Goal: Transaction & Acquisition: Purchase product/service

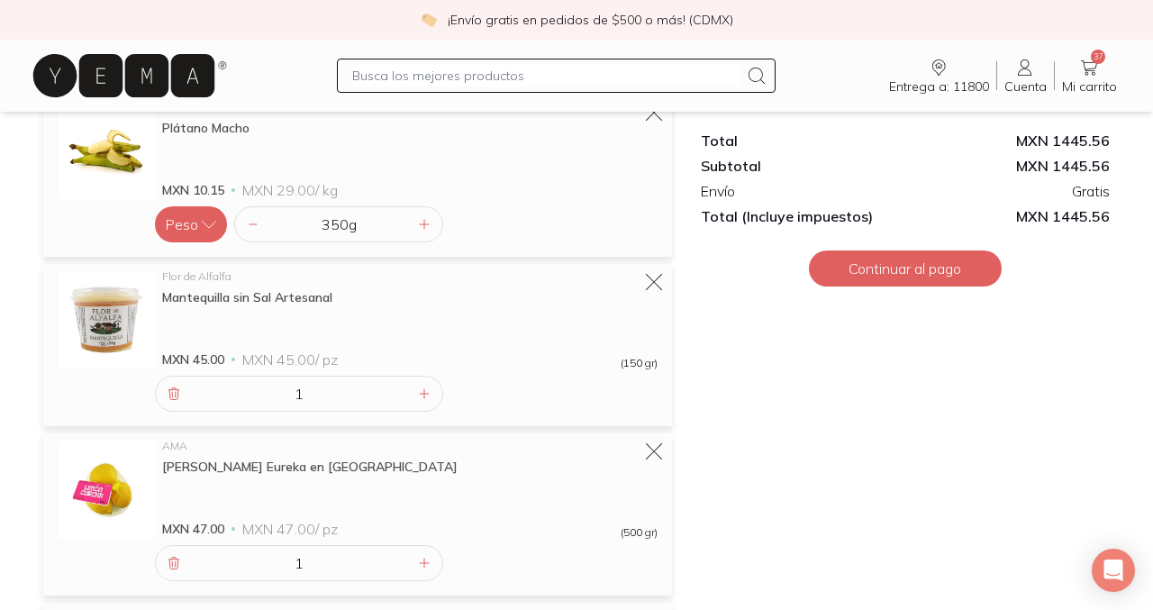
scroll to position [4444, 0]
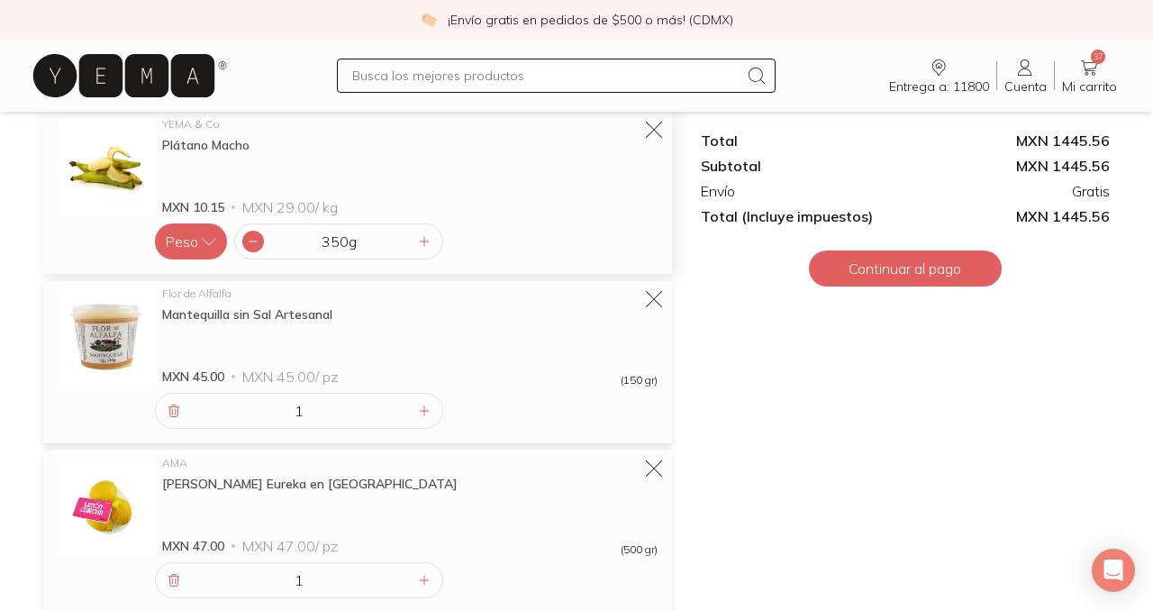
click at [259, 244] on icon at bounding box center [253, 241] width 14 height 14
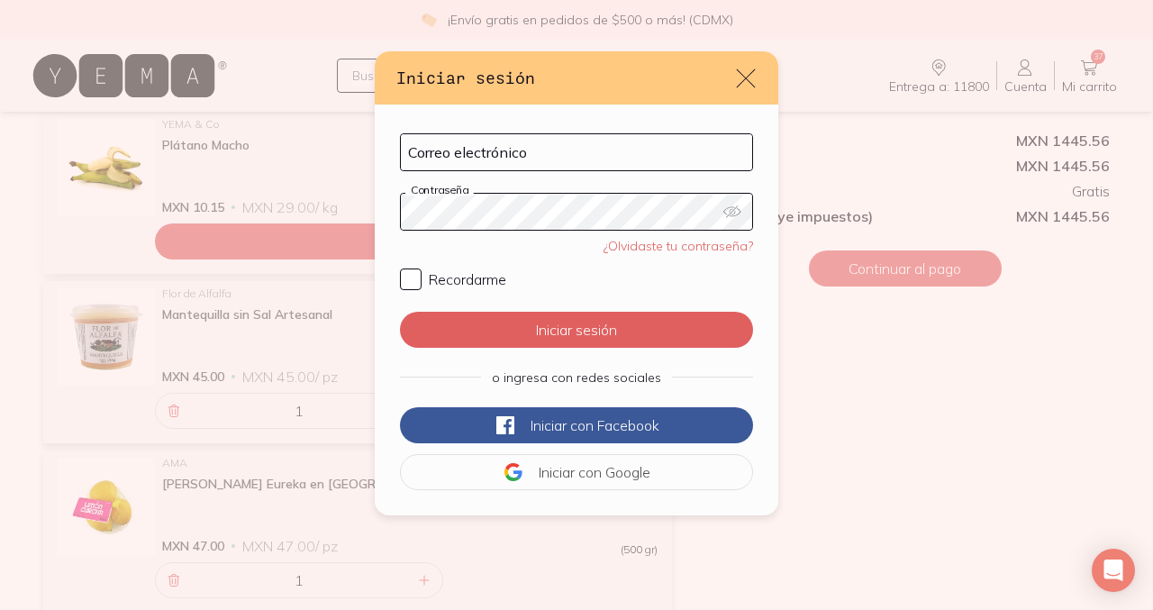
click at [743, 73] on icon "default" at bounding box center [745, 78] width 25 height 25
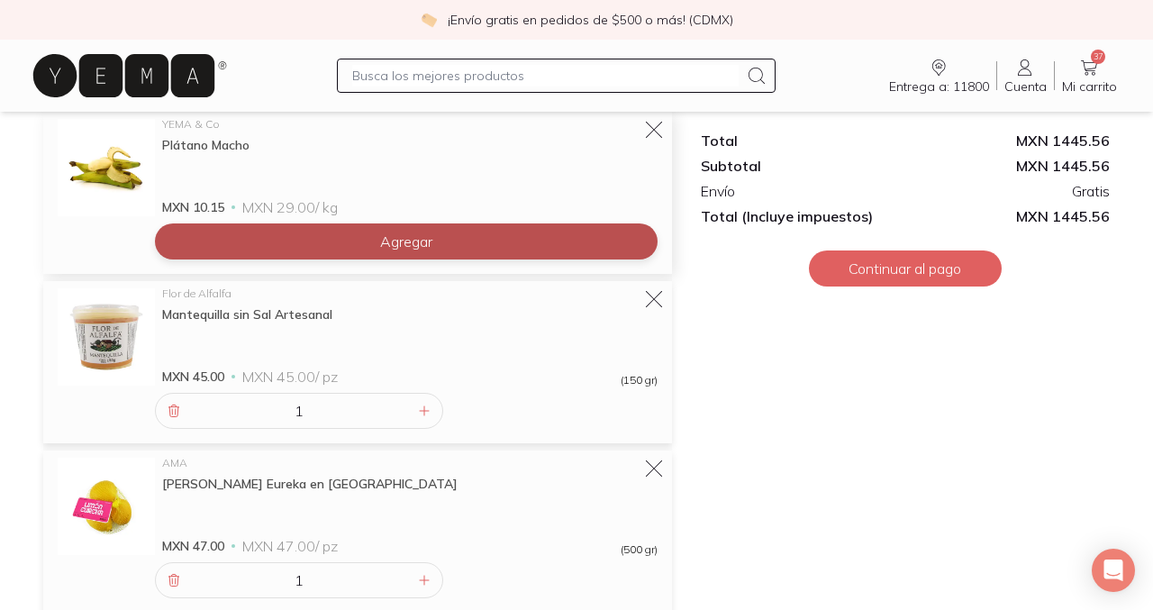
click at [330, 255] on button "Agregar" at bounding box center [406, 241] width 503 height 36
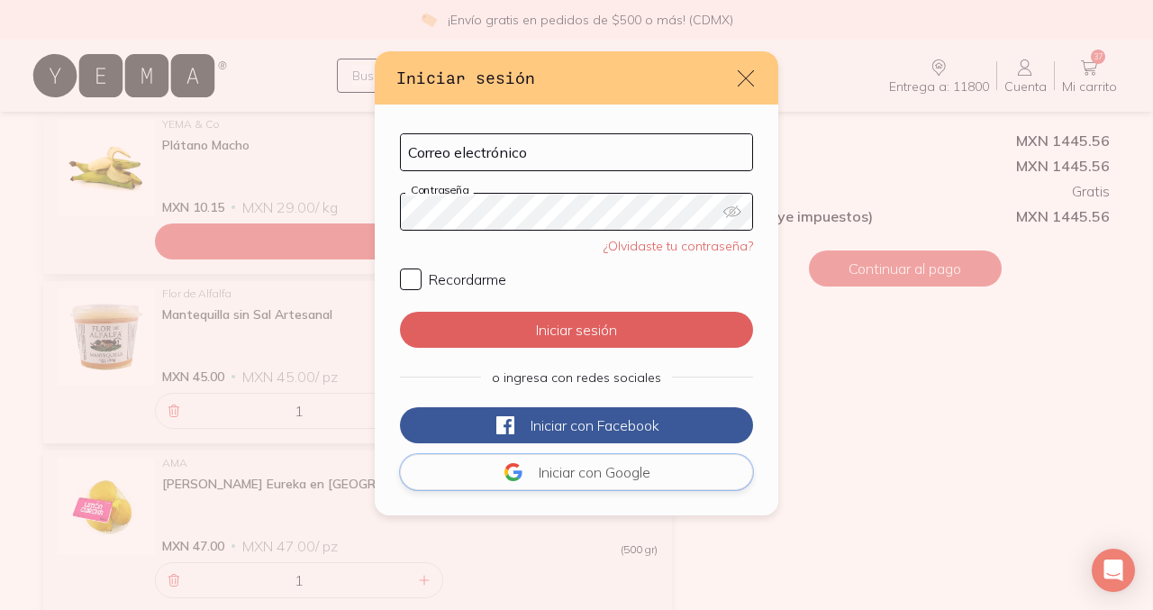
click at [546, 480] on button "Iniciar con Google" at bounding box center [576, 472] width 353 height 36
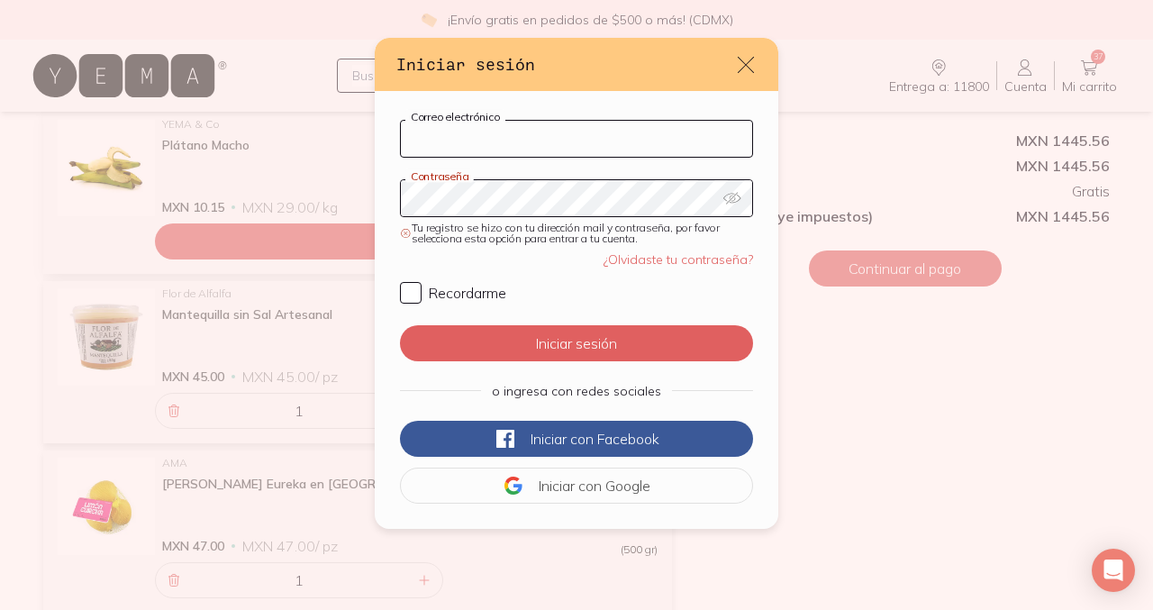
click at [574, 123] on input "Correo electrónico" at bounding box center [576, 139] width 351 height 36
type input "JIMENARACE@GMAIL.COM"
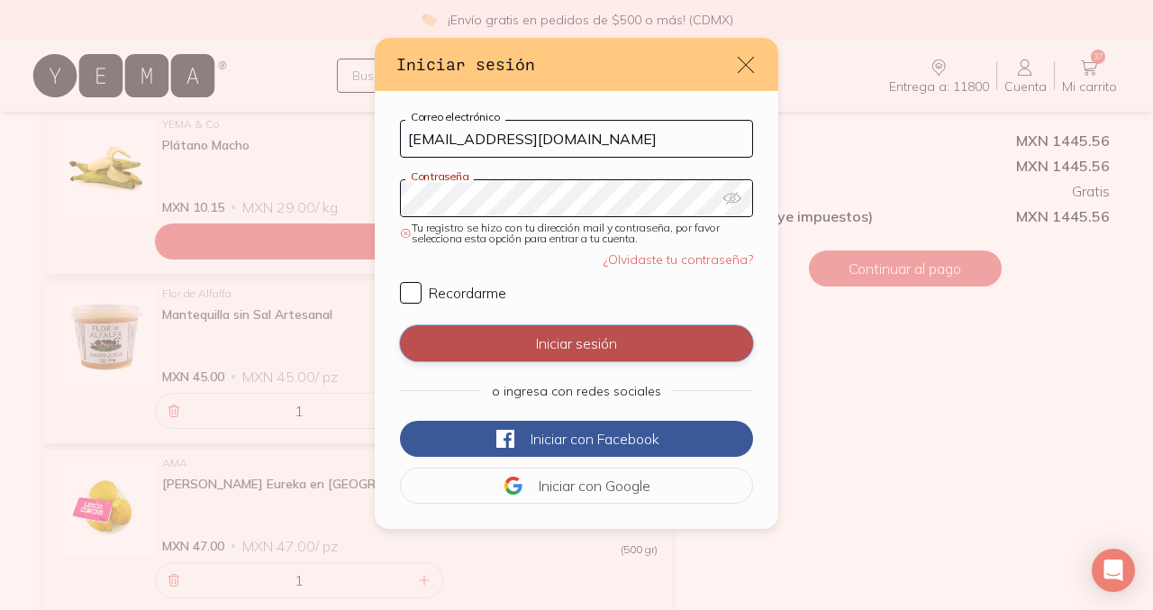
click at [590, 359] on button "Iniciar sesión" at bounding box center [576, 343] width 353 height 36
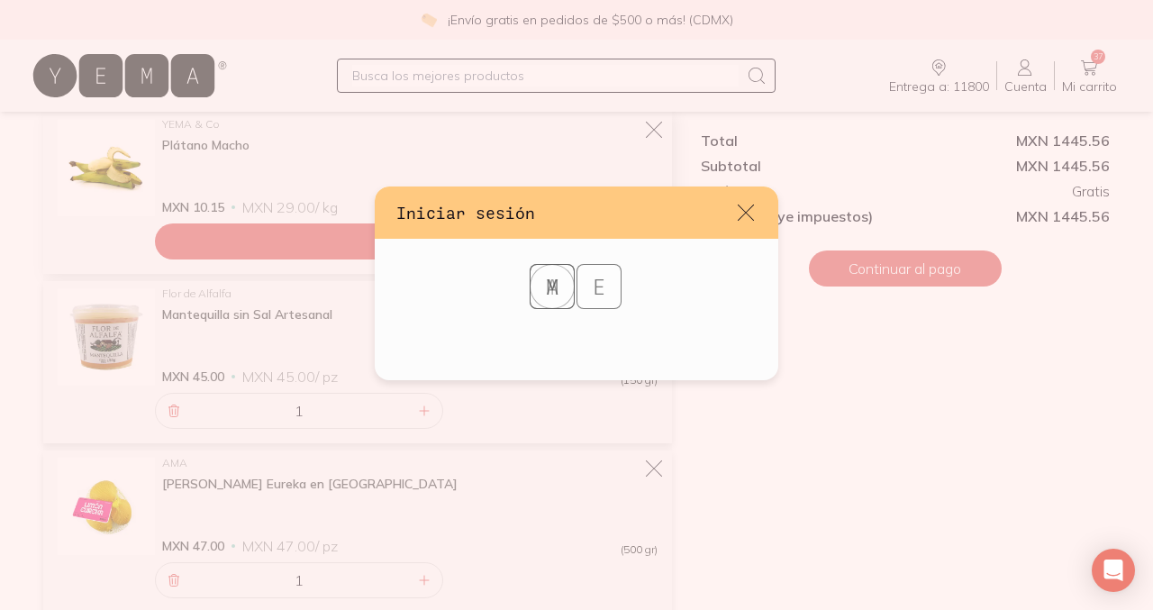
scroll to position [0, 0]
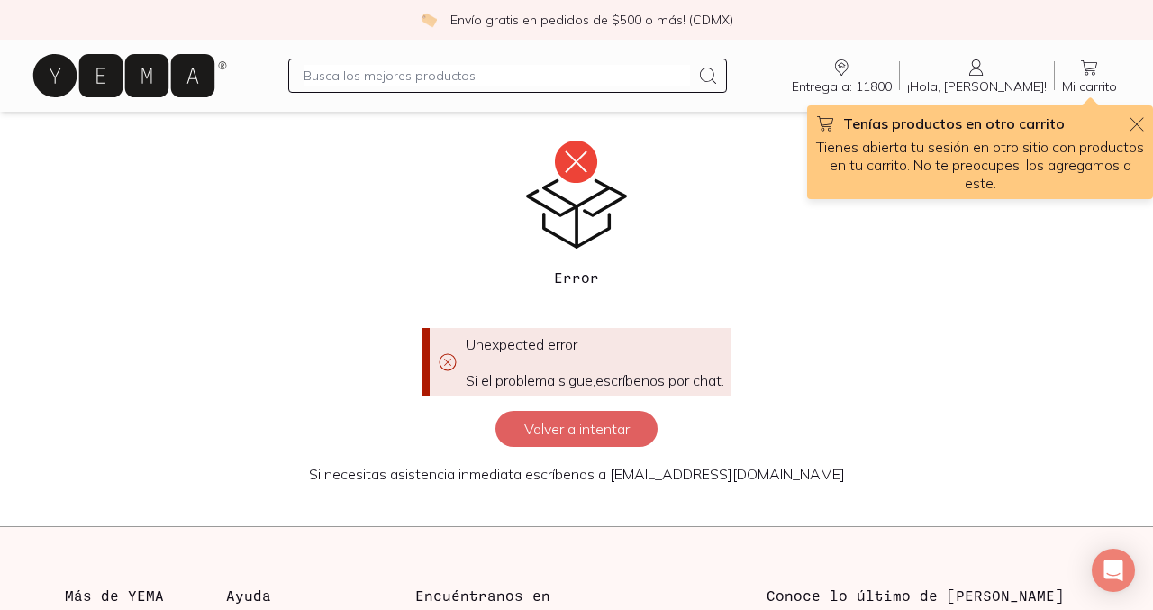
click at [1099, 51] on div "Entrega a: 11800 11800 Buscar Buscar ¡Hola, Jimena! Jimena Mi carrito Carrito T…" at bounding box center [576, 76] width 1095 height 58
click at [1086, 69] on icon at bounding box center [1089, 67] width 16 height 15
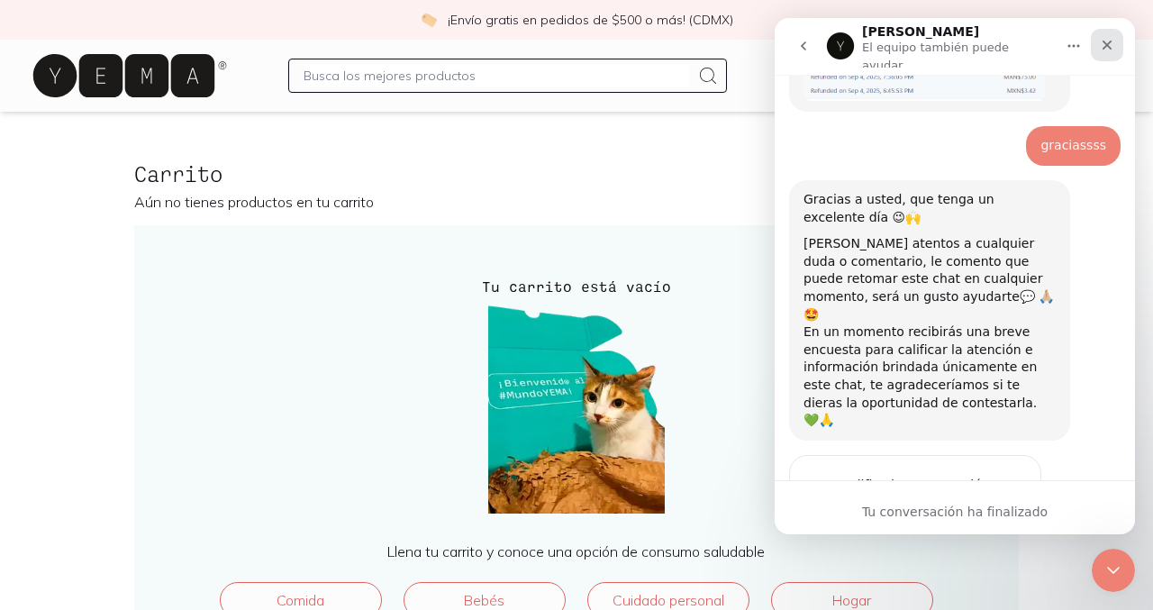
scroll to position [1831, 0]
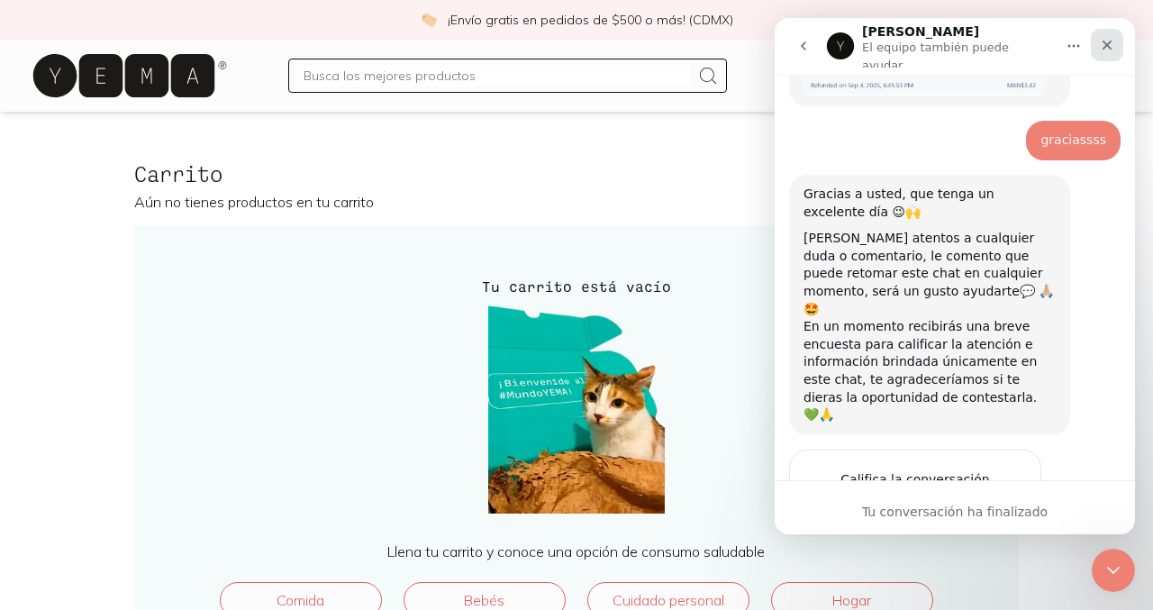
click at [1120, 37] on div "Cerrar" at bounding box center [1107, 45] width 32 height 32
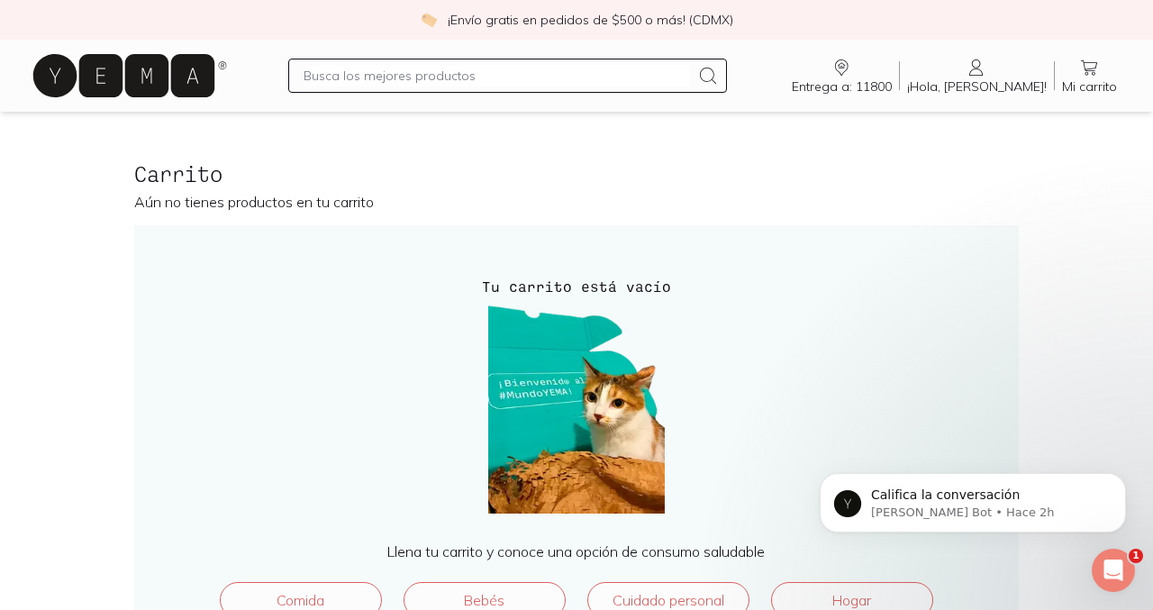
click at [993, 69] on link "¡Hola, Jimena! Jimena" at bounding box center [977, 76] width 154 height 38
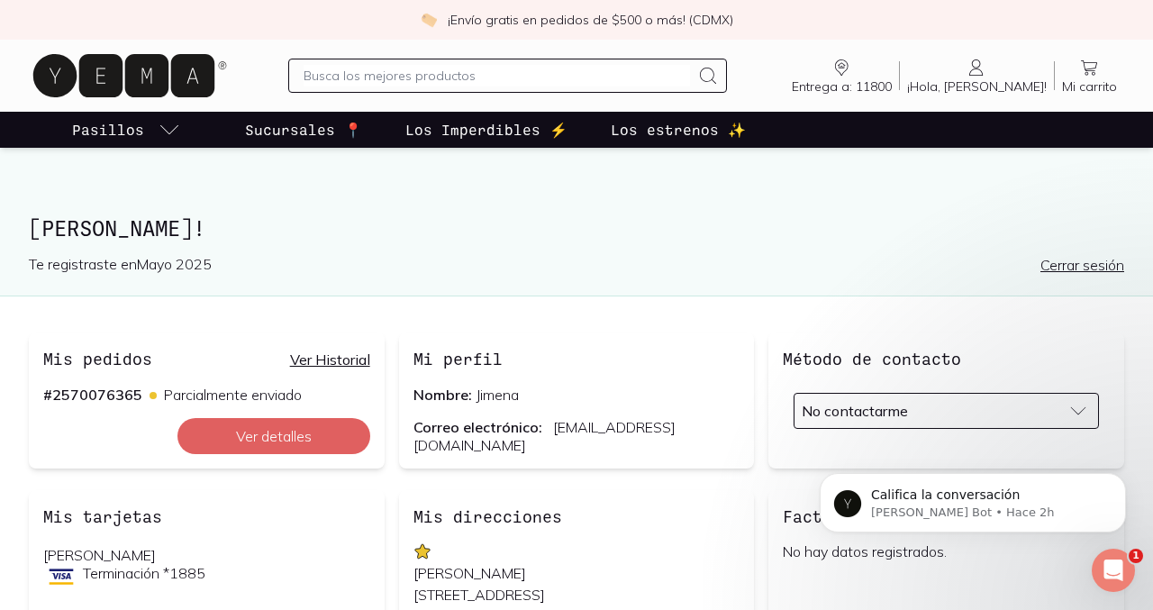
click at [987, 77] on icon at bounding box center [977, 68] width 22 height 22
click at [1097, 270] on link "Cerrar sesión" at bounding box center [1082, 265] width 84 height 18
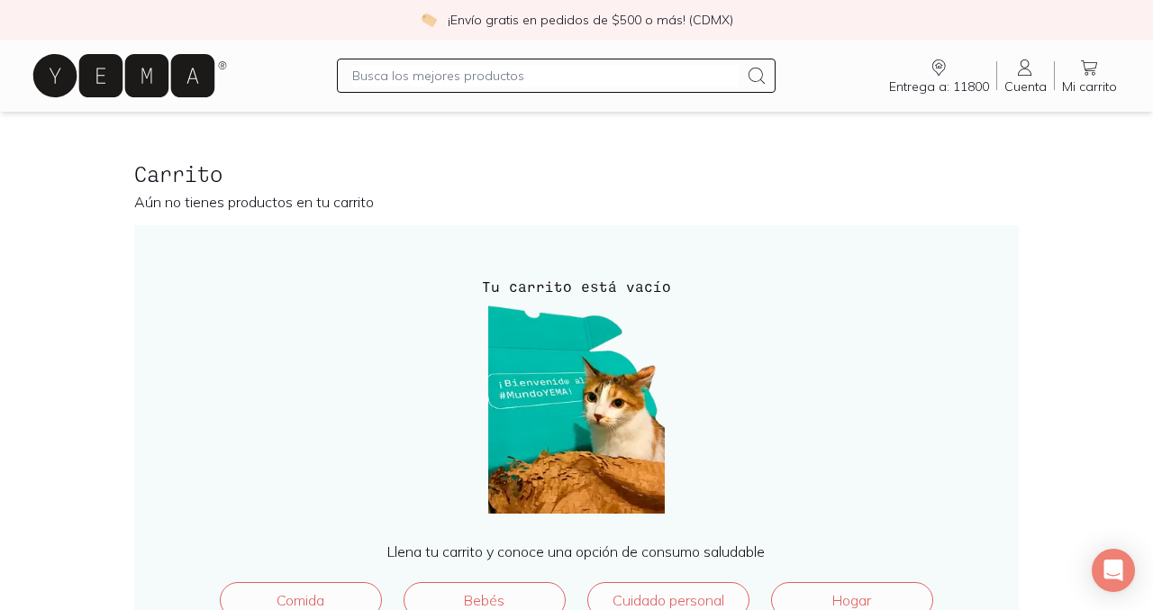
click at [1035, 81] on span "Cuenta" at bounding box center [1025, 86] width 42 height 16
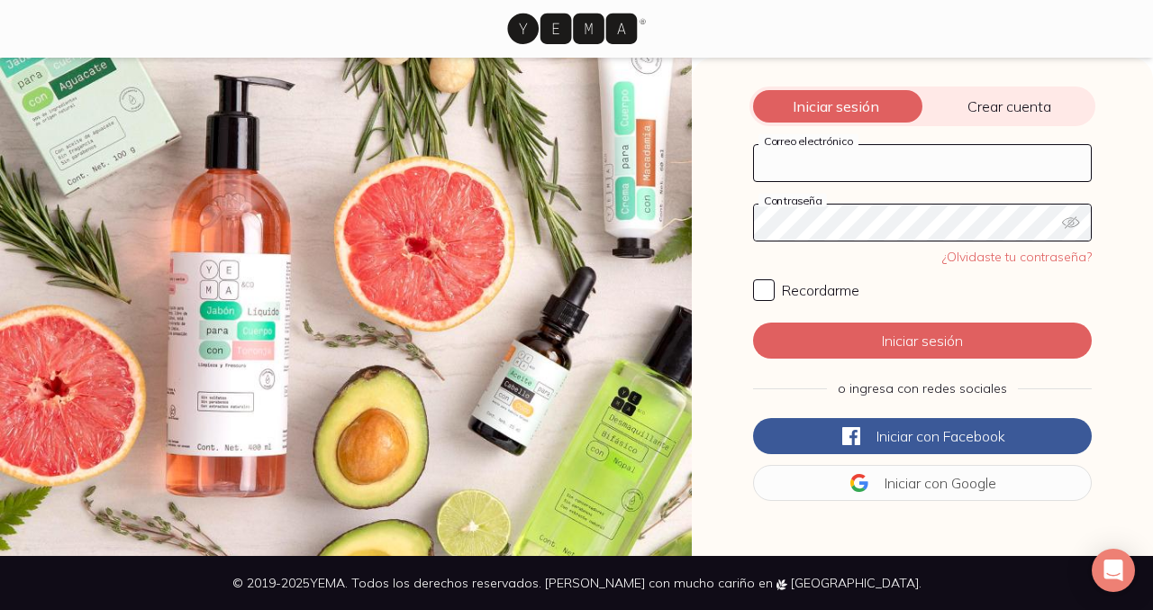
click at [873, 160] on input "Correo electrónico" at bounding box center [922, 163] width 337 height 36
type input "JIMENARACE@GMAIL.COM"
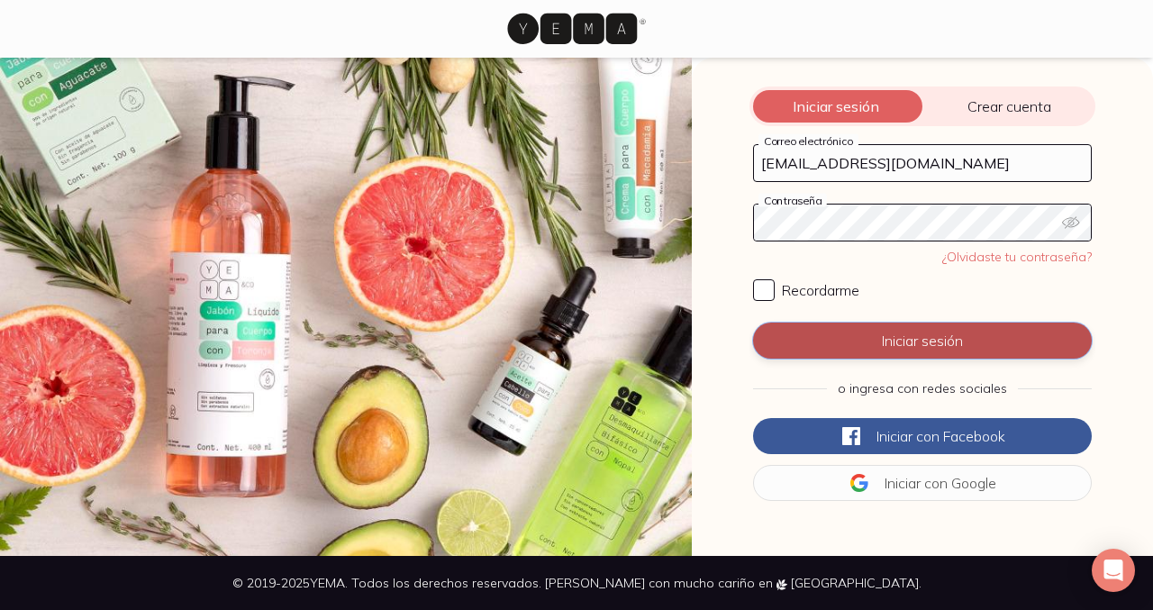
click at [915, 349] on button "Iniciar sesión" at bounding box center [922, 340] width 339 height 36
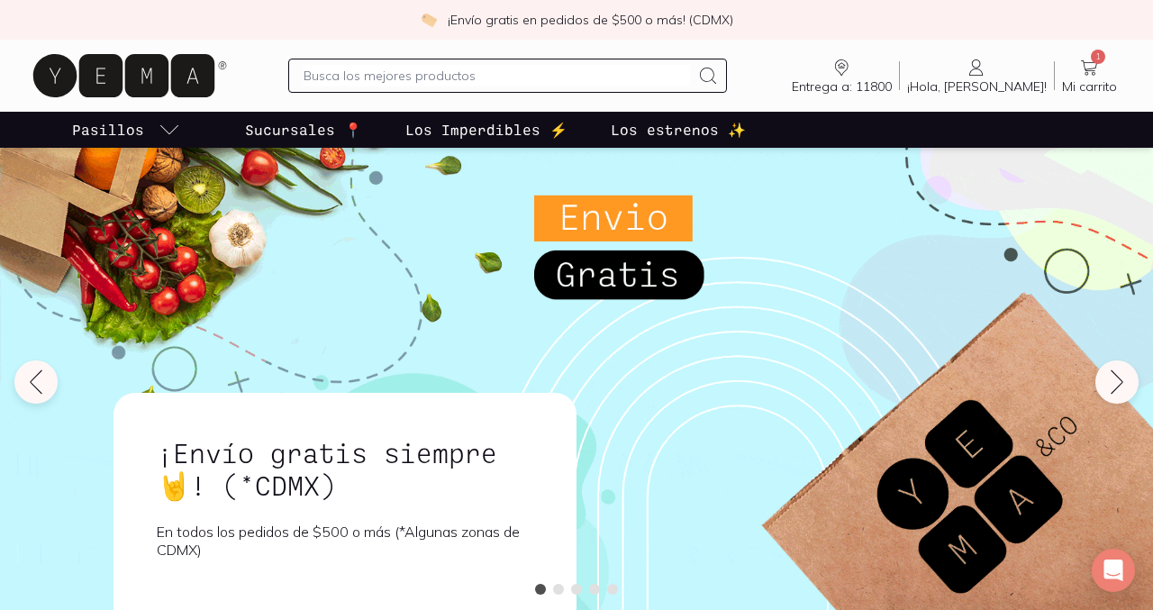
click at [1088, 70] on icon at bounding box center [1089, 67] width 16 height 15
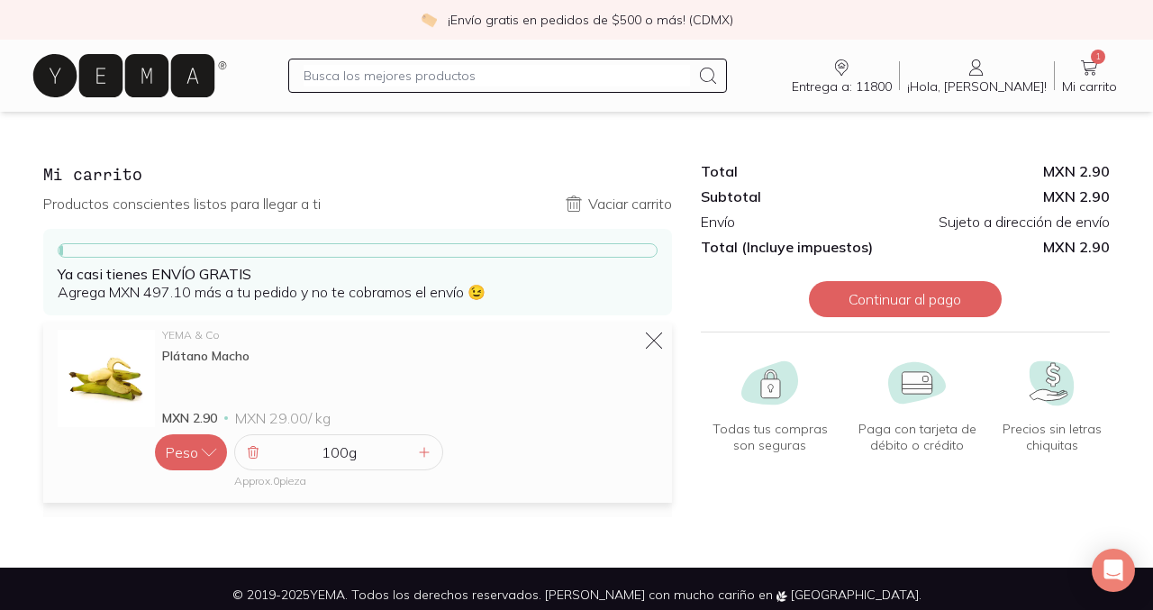
click at [1003, 54] on div "Entrega a: 11800 11800 Buscar Buscar ¡Hola, Jimena! Jimena 1 Mi carrito Carrito" at bounding box center [576, 76] width 1095 height 58
click at [987, 76] on icon at bounding box center [977, 68] width 22 height 22
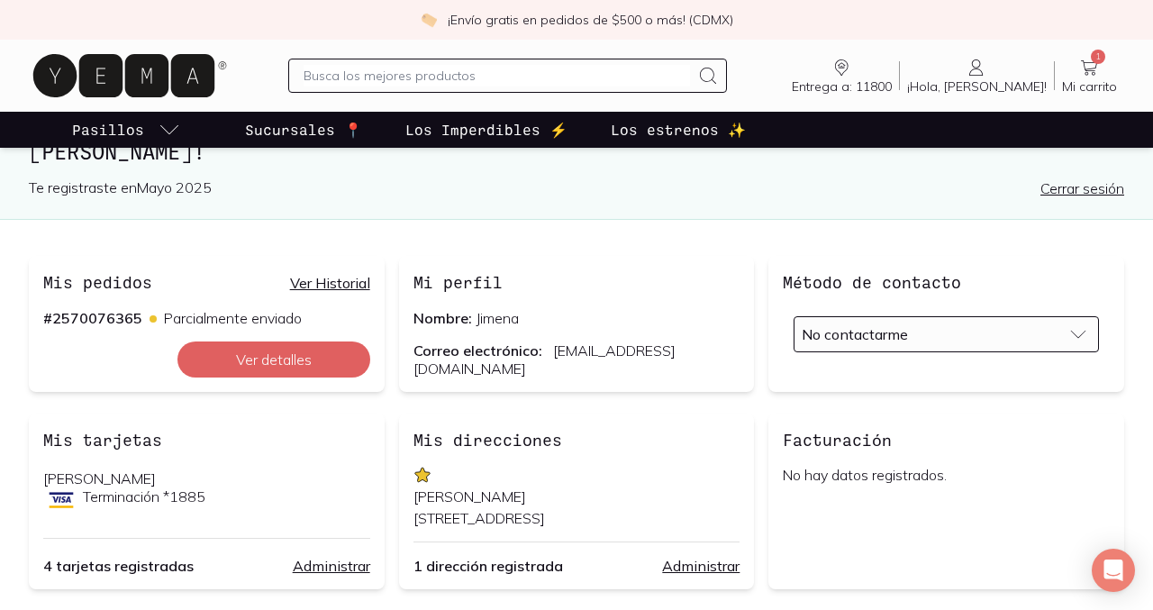
scroll to position [91, 0]
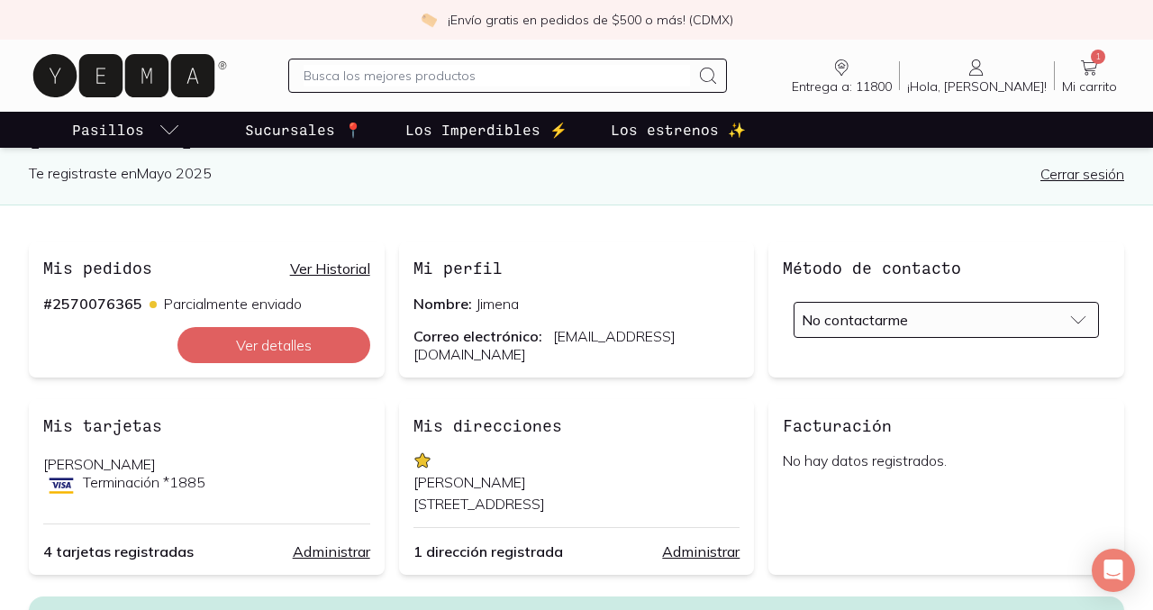
click at [334, 264] on link "Ver Historial" at bounding box center [330, 268] width 80 height 18
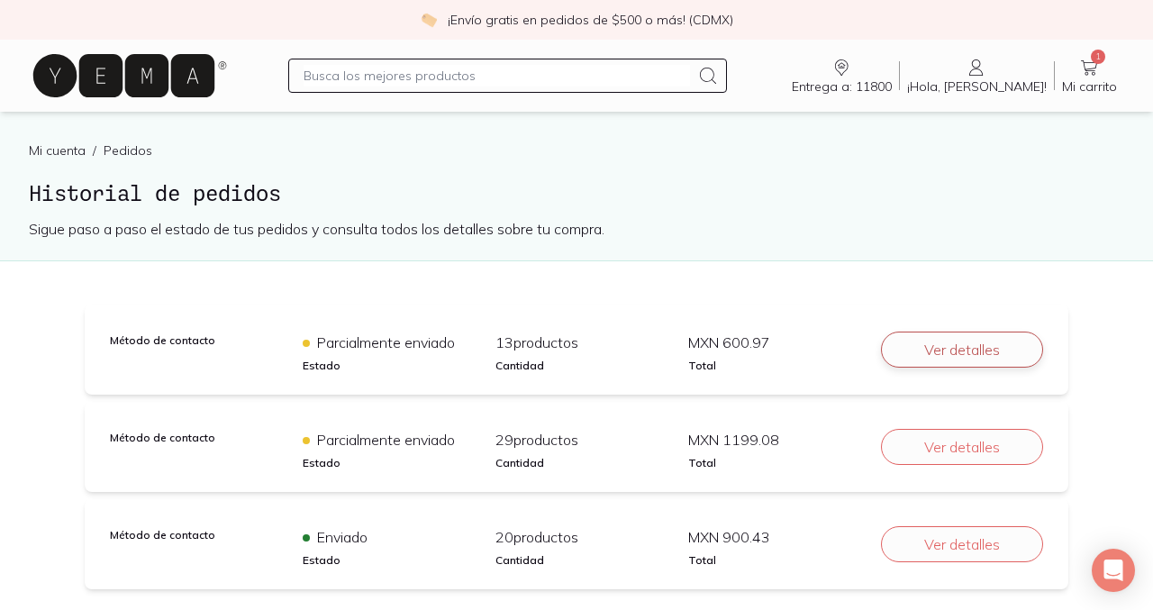
click at [960, 348] on button "Ver detalles" at bounding box center [962, 349] width 162 height 36
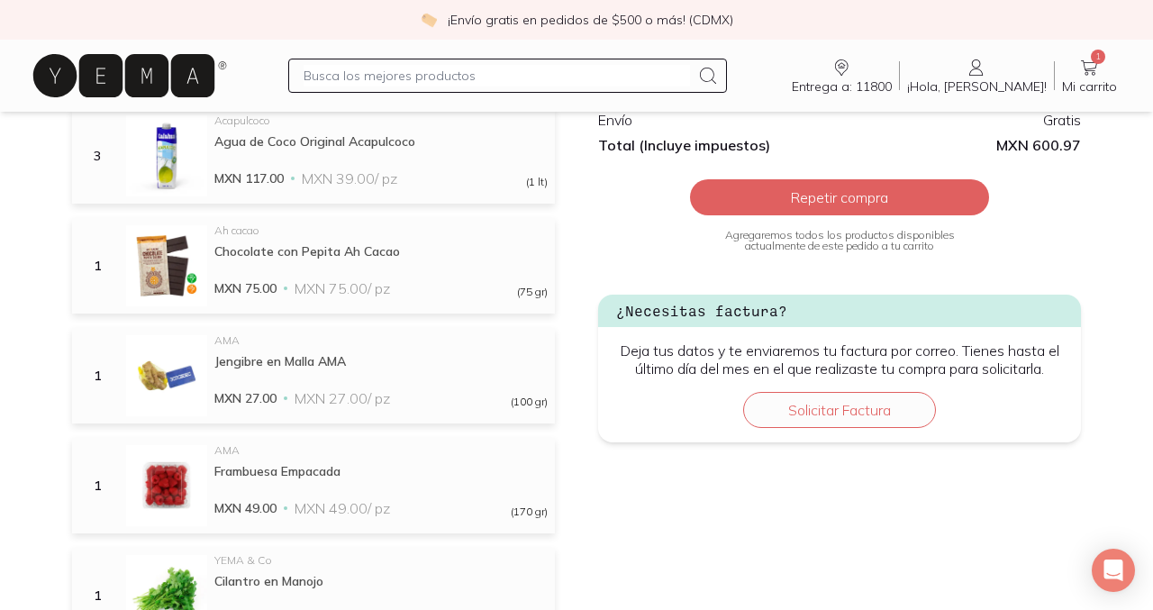
scroll to position [476, 0]
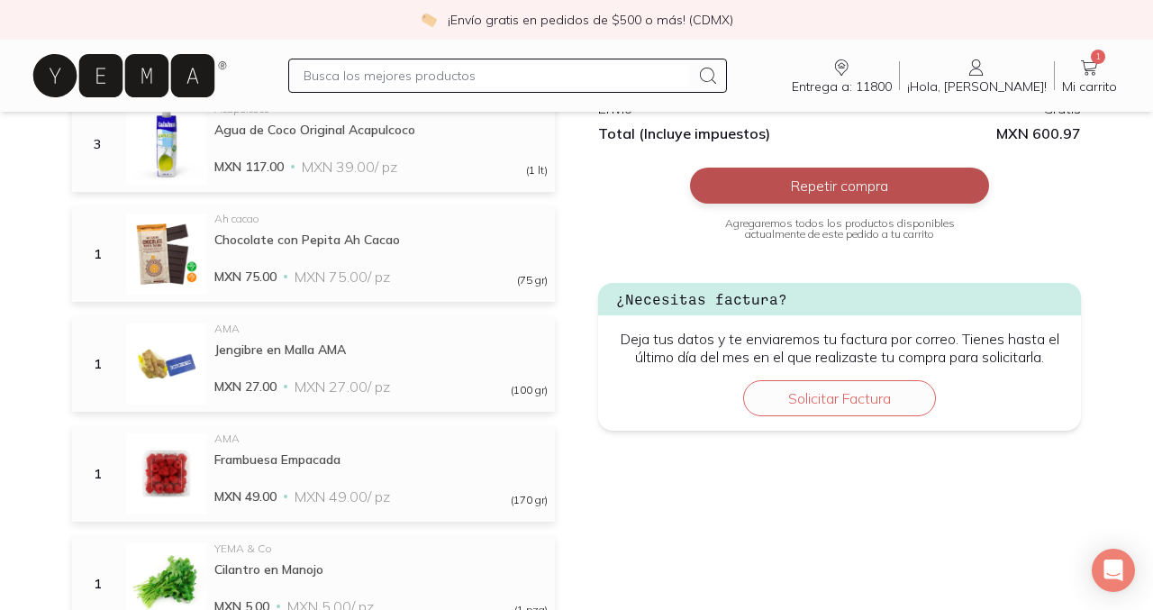
click at [806, 186] on button "Repetir compra" at bounding box center [839, 186] width 299 height 36
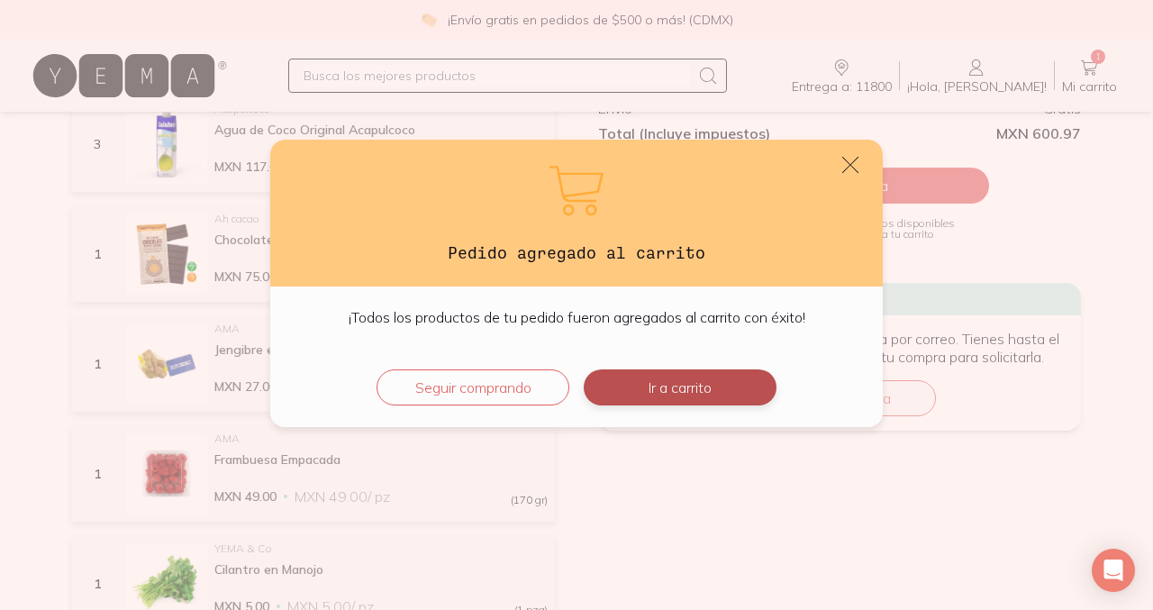
click at [680, 385] on button "Ir a carrito" at bounding box center [680, 387] width 193 height 36
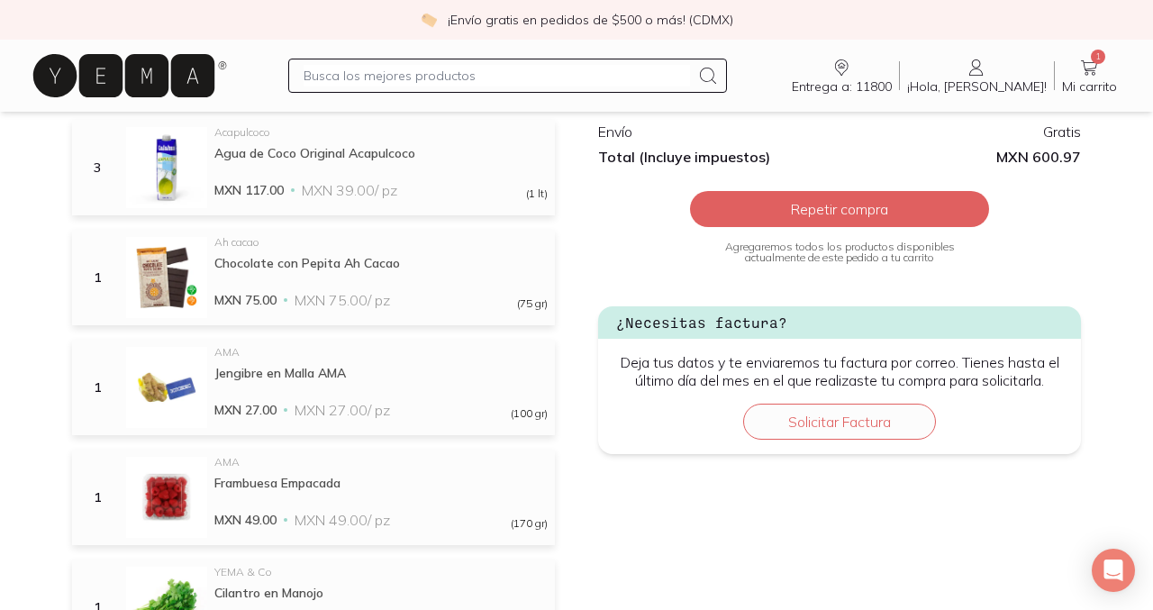
scroll to position [449, 0]
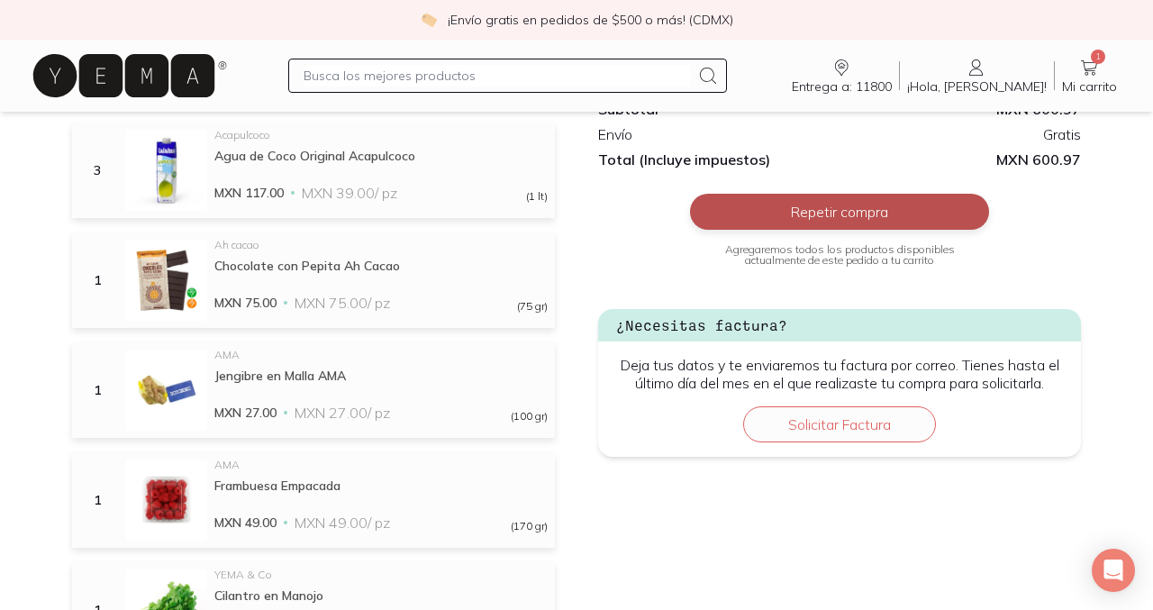
click at [837, 208] on button "Repetir compra" at bounding box center [839, 212] width 299 height 36
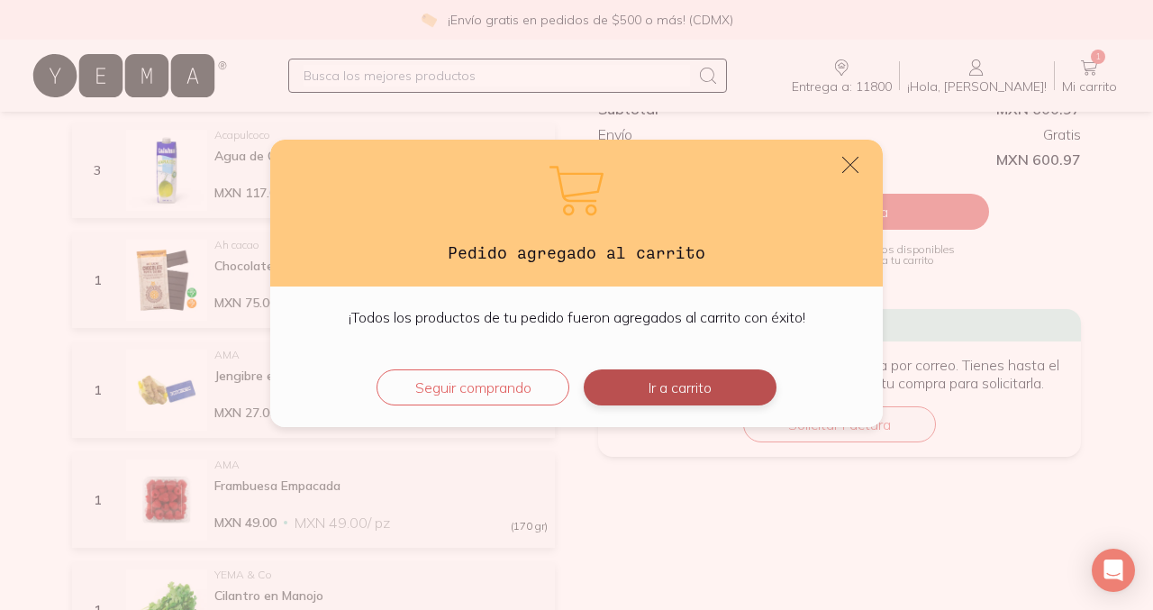
click at [655, 388] on button "Ir a carrito" at bounding box center [680, 387] width 193 height 36
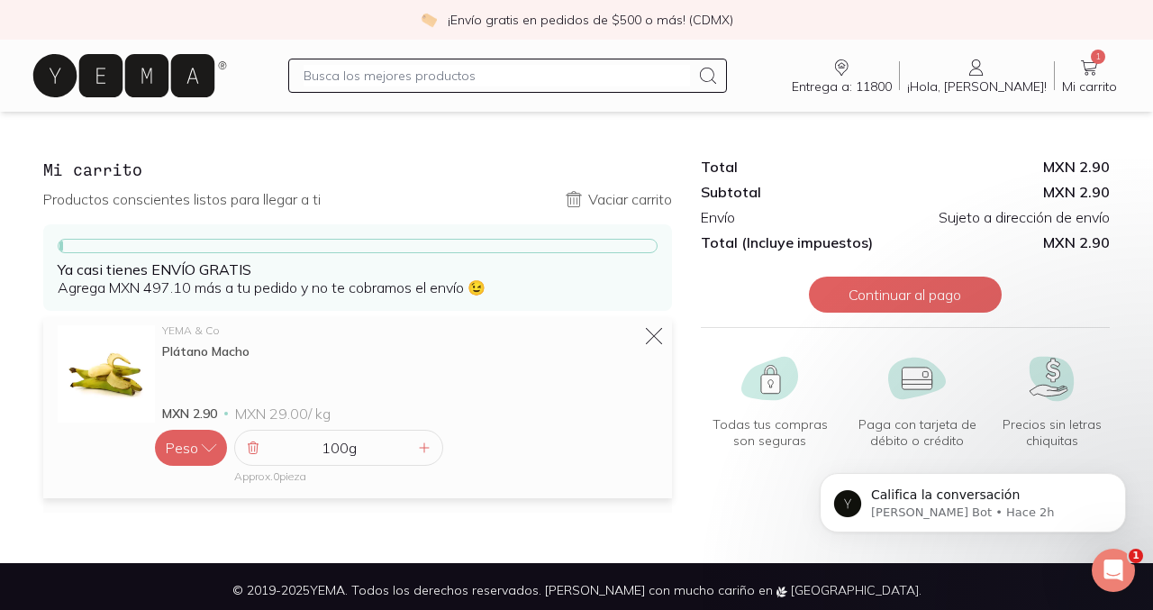
click at [1025, 78] on span "¡Hola, [PERSON_NAME]!" at bounding box center [977, 86] width 140 height 16
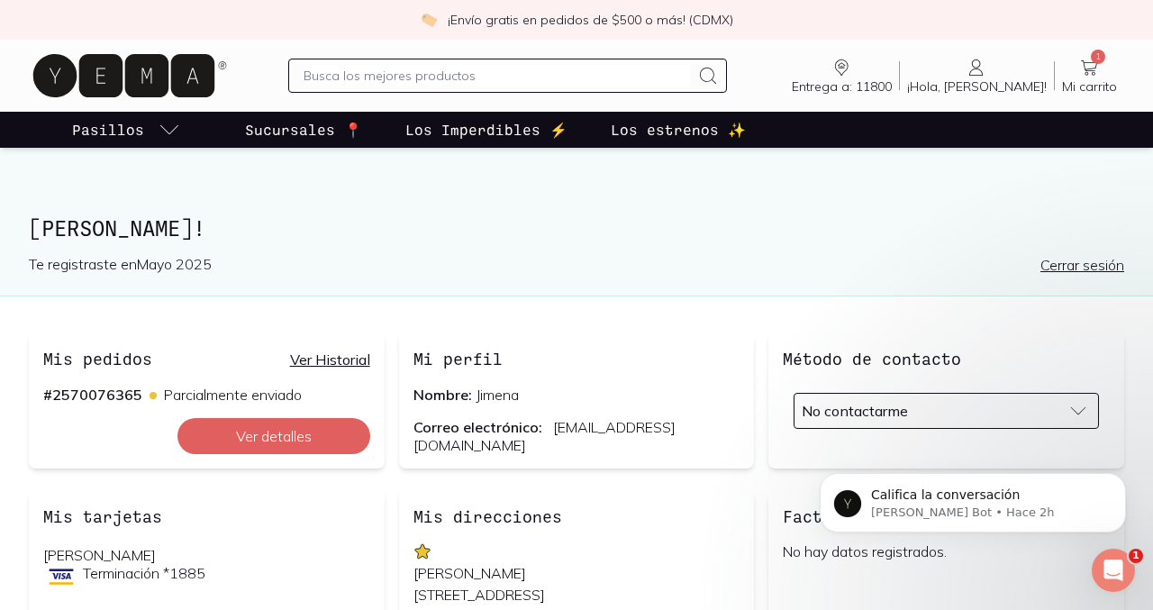
click at [1077, 259] on link "Cerrar sesión" at bounding box center [1082, 265] width 84 height 18
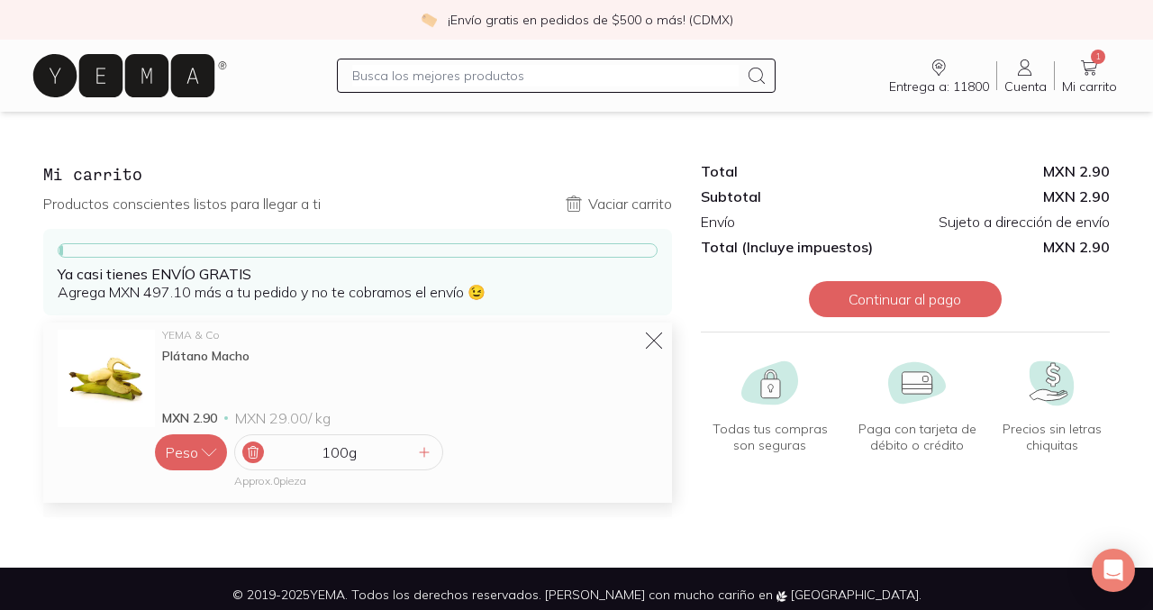
click at [259, 449] on icon at bounding box center [253, 452] width 14 height 14
